Goal: Information Seeking & Learning: Learn about a topic

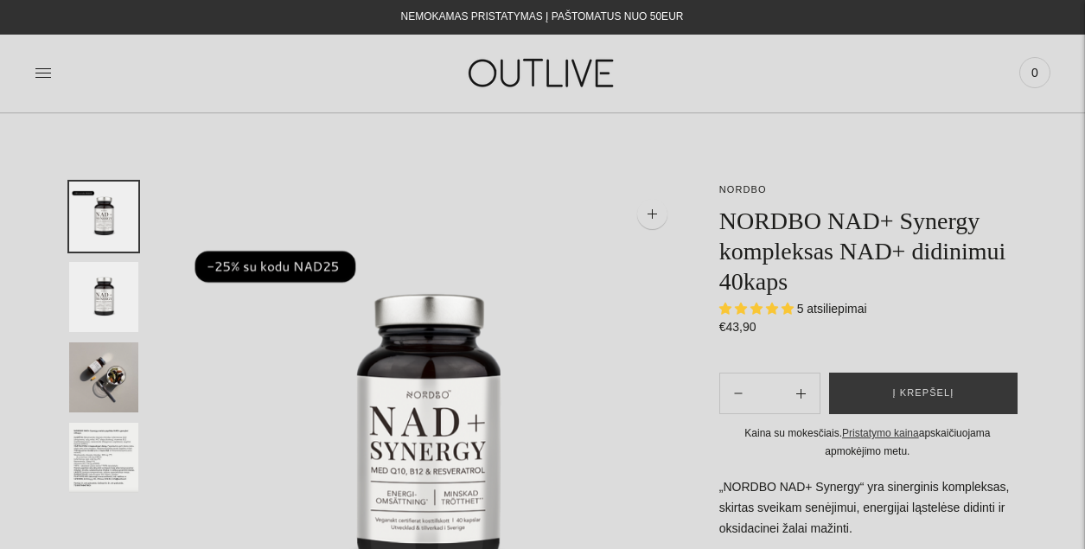
select select "**********"
drag, startPoint x: 831, startPoint y: 219, endPoint x: 981, endPoint y: 216, distance: 149.6
click at [981, 216] on h1 "NORDBO NAD+ Synergy kompleksas NAD+ didinimui 40kaps" at bounding box center [868, 251] width 297 height 91
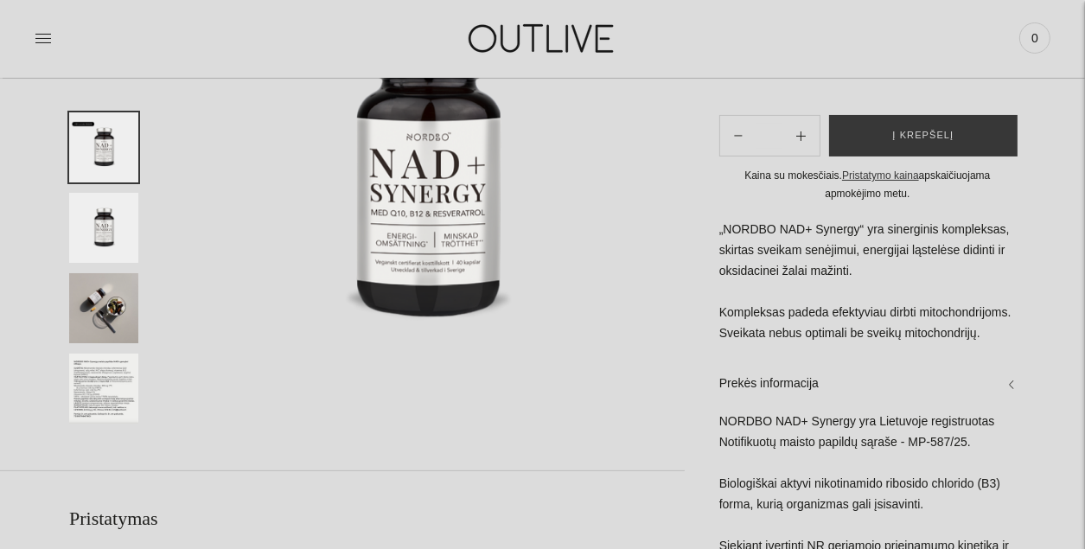
scroll to position [259, 0]
click at [93, 229] on img "Translation missing: en.general.accessibility.image_thumbail" at bounding box center [103, 228] width 69 height 70
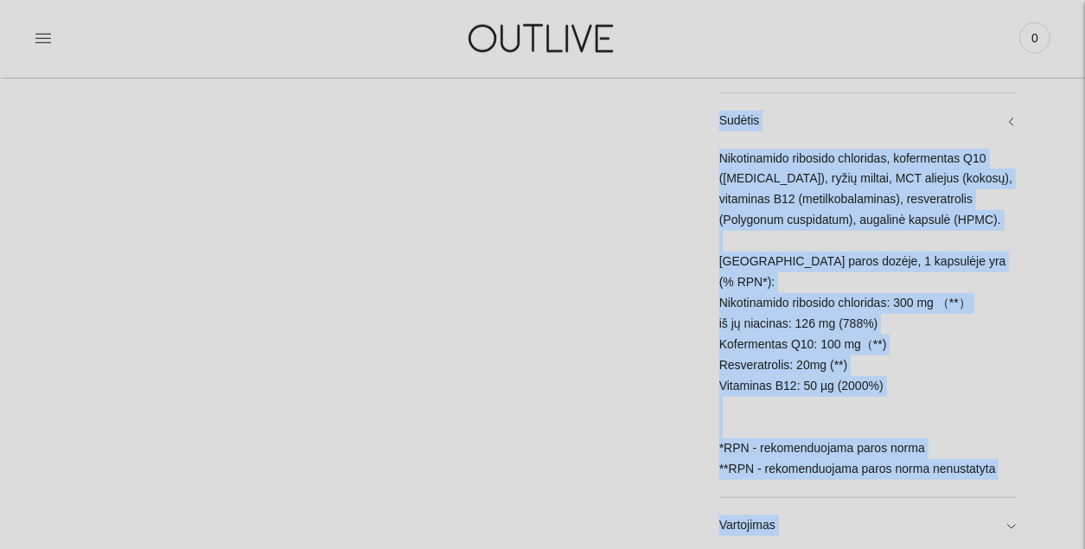
scroll to position [1590, 0]
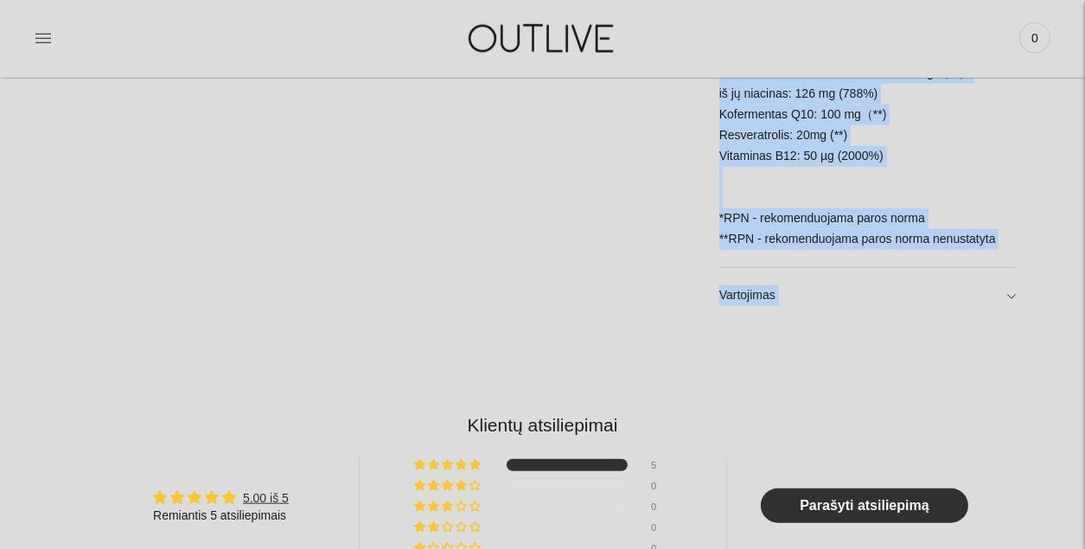
drag, startPoint x: 720, startPoint y: 246, endPoint x: 1016, endPoint y: 246, distance: 295.8
copy div "LOREMI DOL+ Sitamet con Adipiscin elitseddoeiu Temporincid utlabo etdolor magna…"
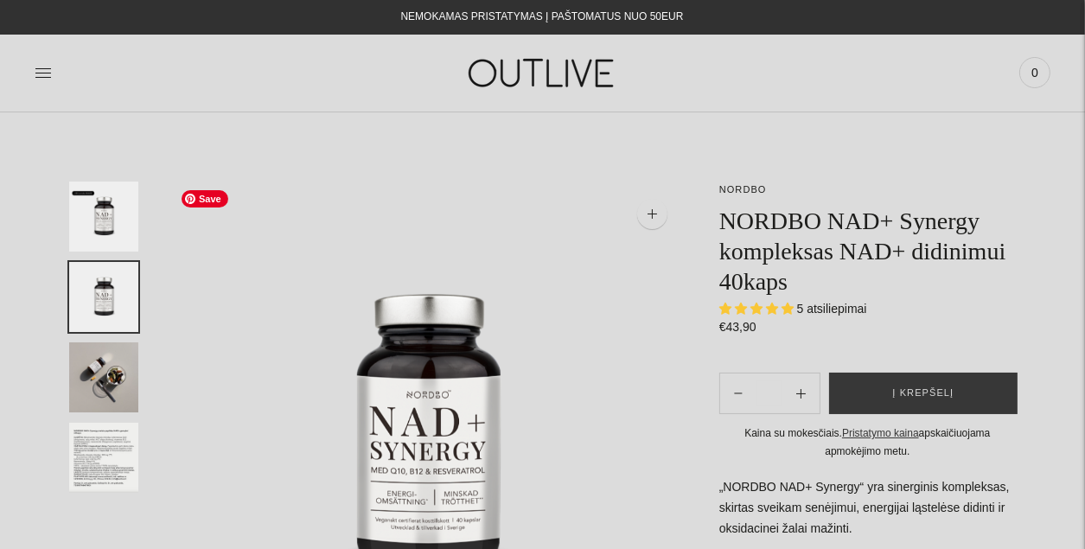
scroll to position [0, 0]
drag, startPoint x: 720, startPoint y: 218, endPoint x: 880, endPoint y: 211, distance: 159.3
click at [880, 211] on h1 "NORDBO NAD+ Synergy kompleksas NAD+ didinimui 40kaps" at bounding box center [868, 251] width 297 height 91
copy h1 "NORDBO NAD"
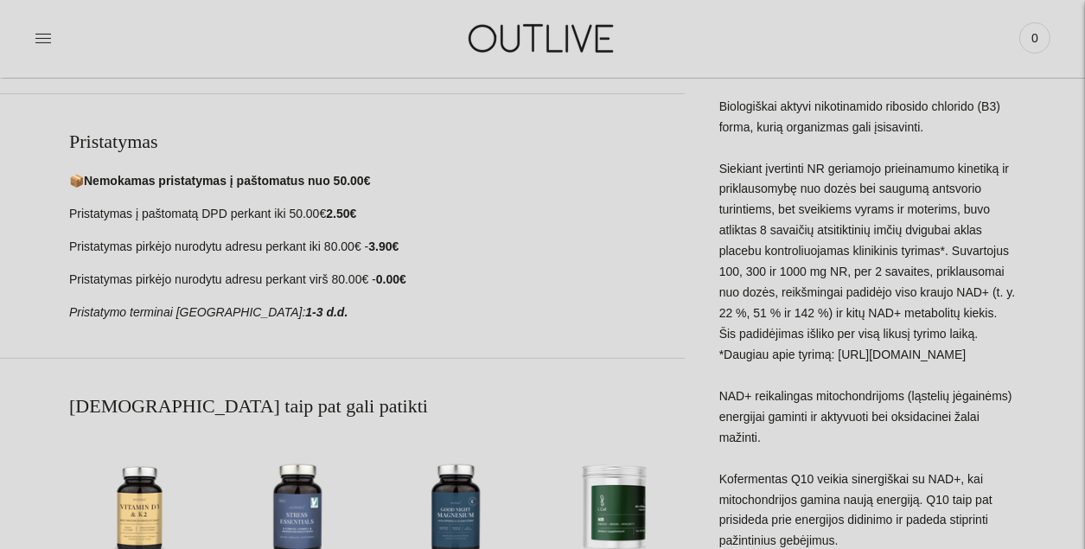
scroll to position [853, 0]
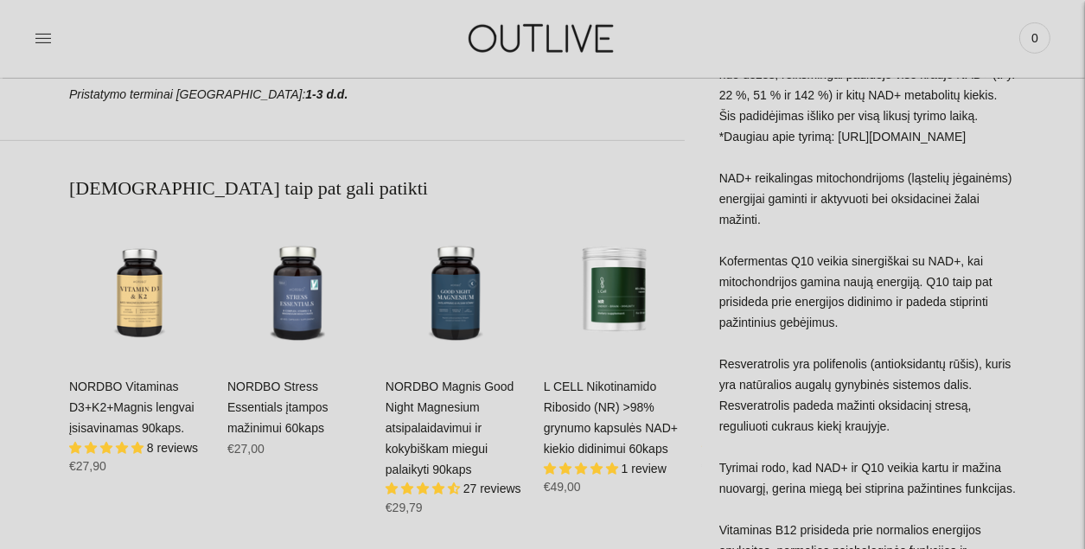
click at [614, 389] on link "L CELL Nikotinamido Ribosido (NR) >98% grynumo kapsulės NAD+ kiekio didinimui 6…" at bounding box center [611, 418] width 134 height 76
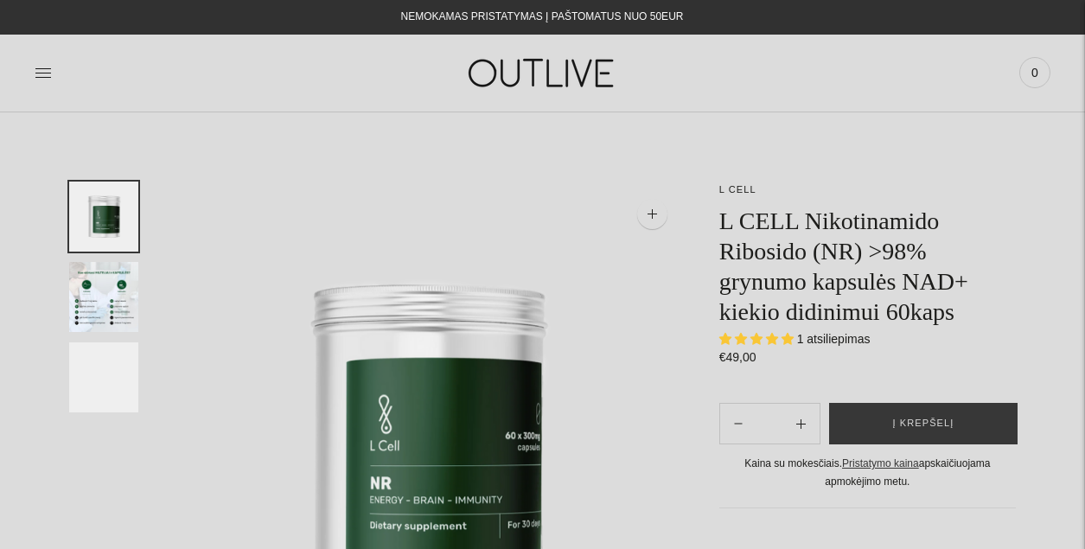
select select "**********"
click at [81, 298] on img "Translation missing: en.general.accessibility.image_thumbail" at bounding box center [103, 297] width 69 height 70
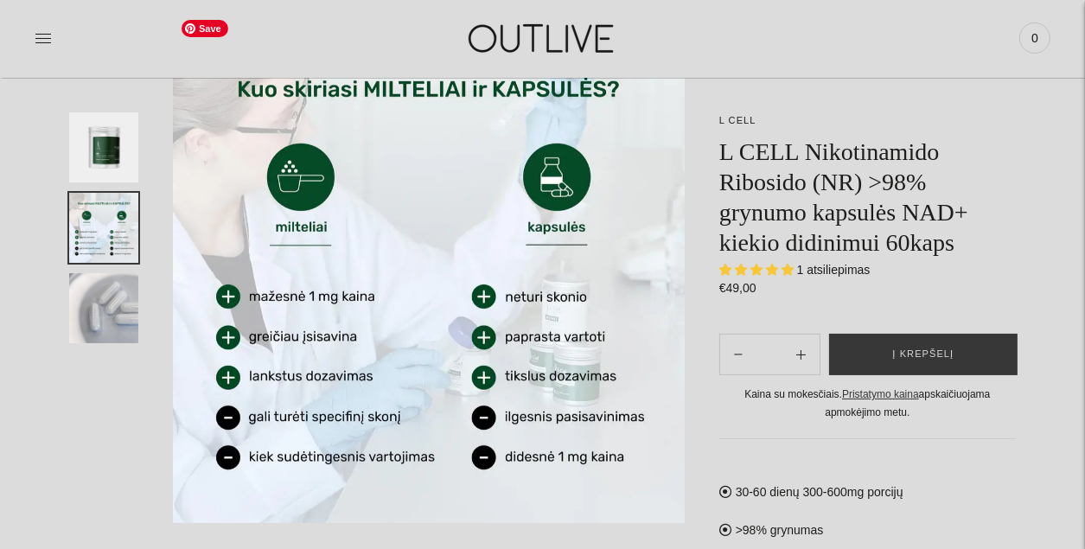
scroll to position [171, 0]
